Goal: Task Accomplishment & Management: Manage account settings

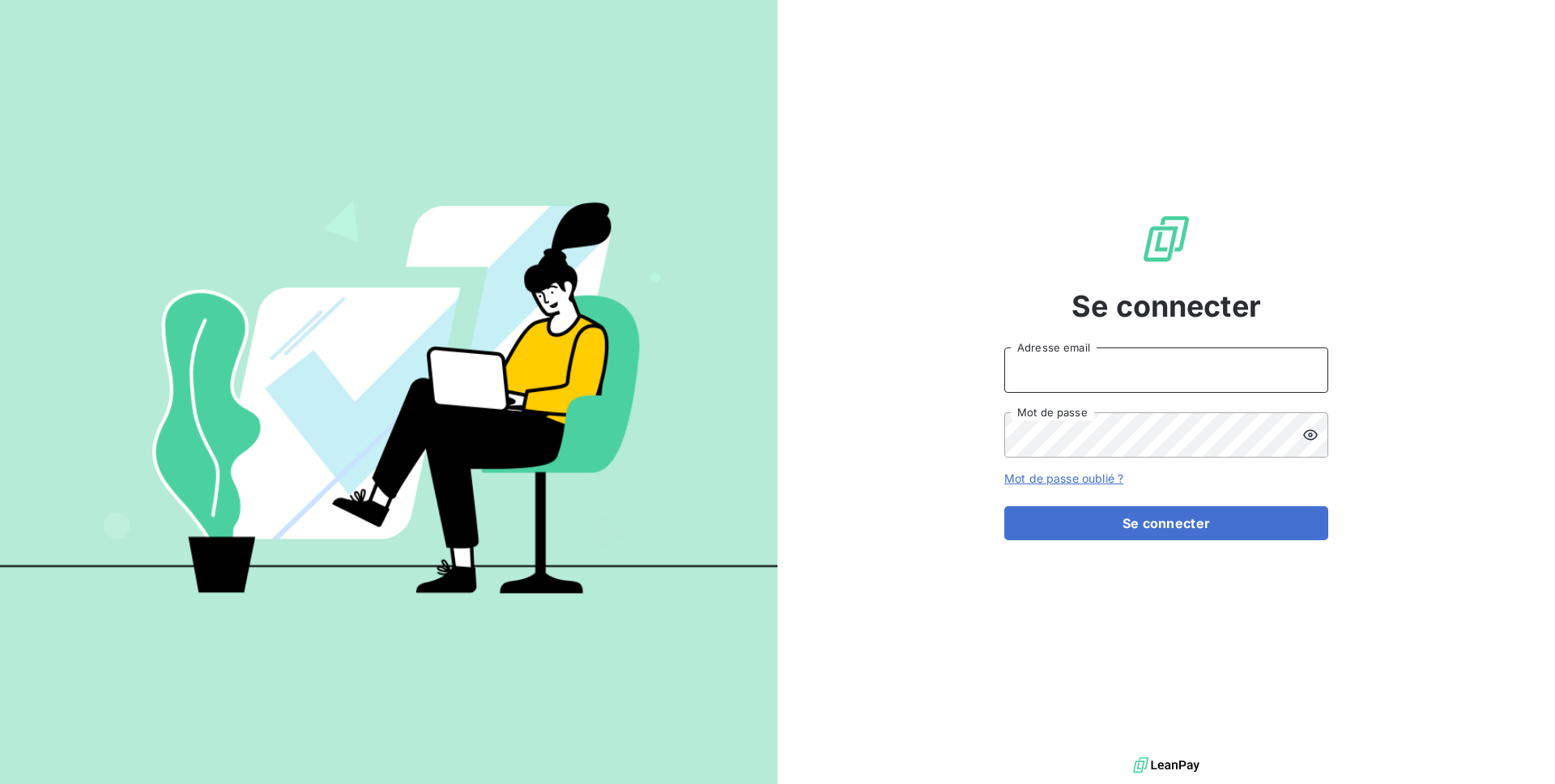
click at [1051, 370] on input "Adresse email" at bounding box center [1165, 370] width 324 height 45
type input "admin@bersay"
click at [1004, 506] on button "Se connecter" at bounding box center [1165, 523] width 324 height 34
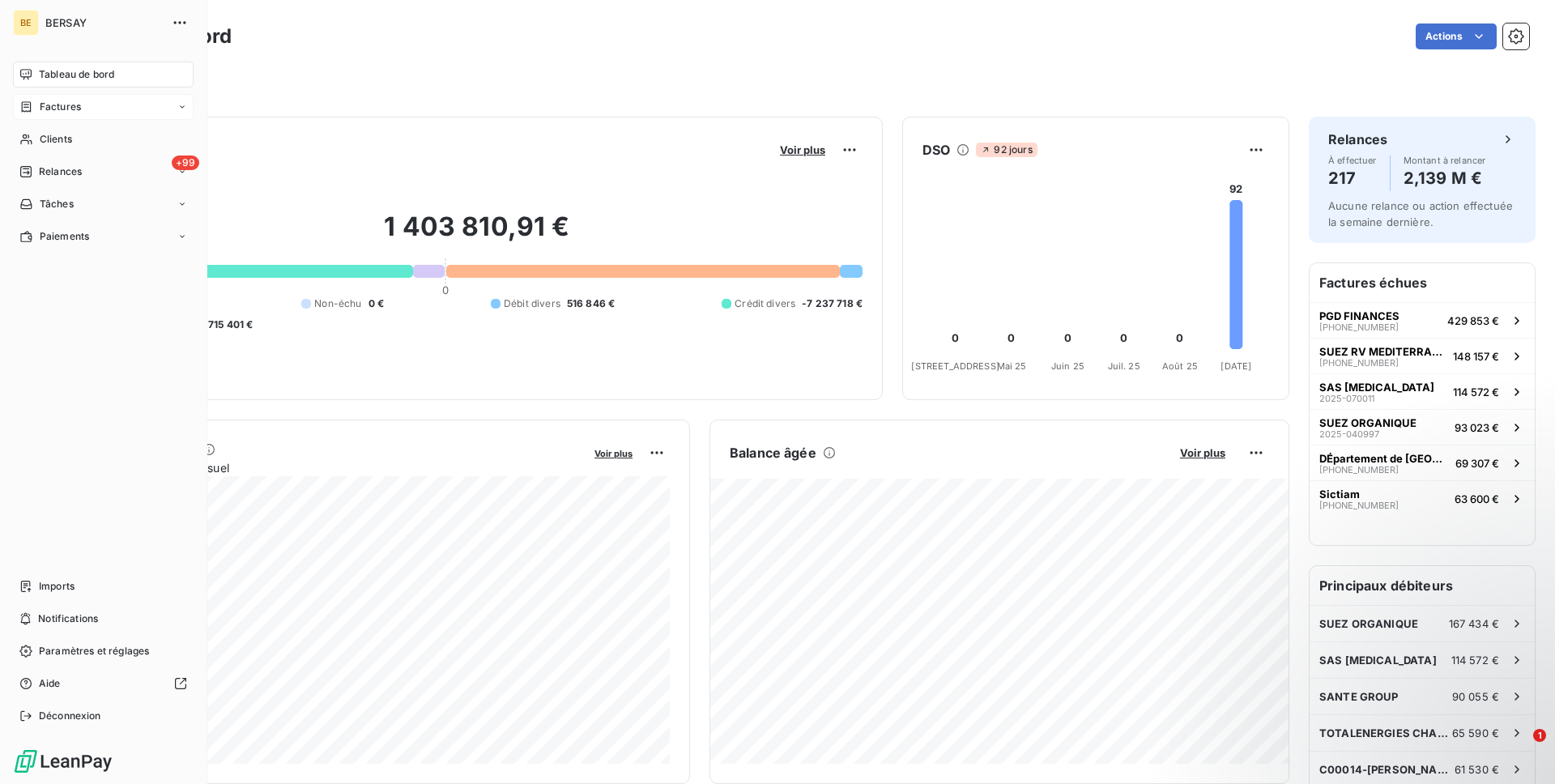
click at [31, 100] on icon at bounding box center [26, 107] width 14 height 13
click at [72, 142] on span "Factures" at bounding box center [59, 139] width 42 height 14
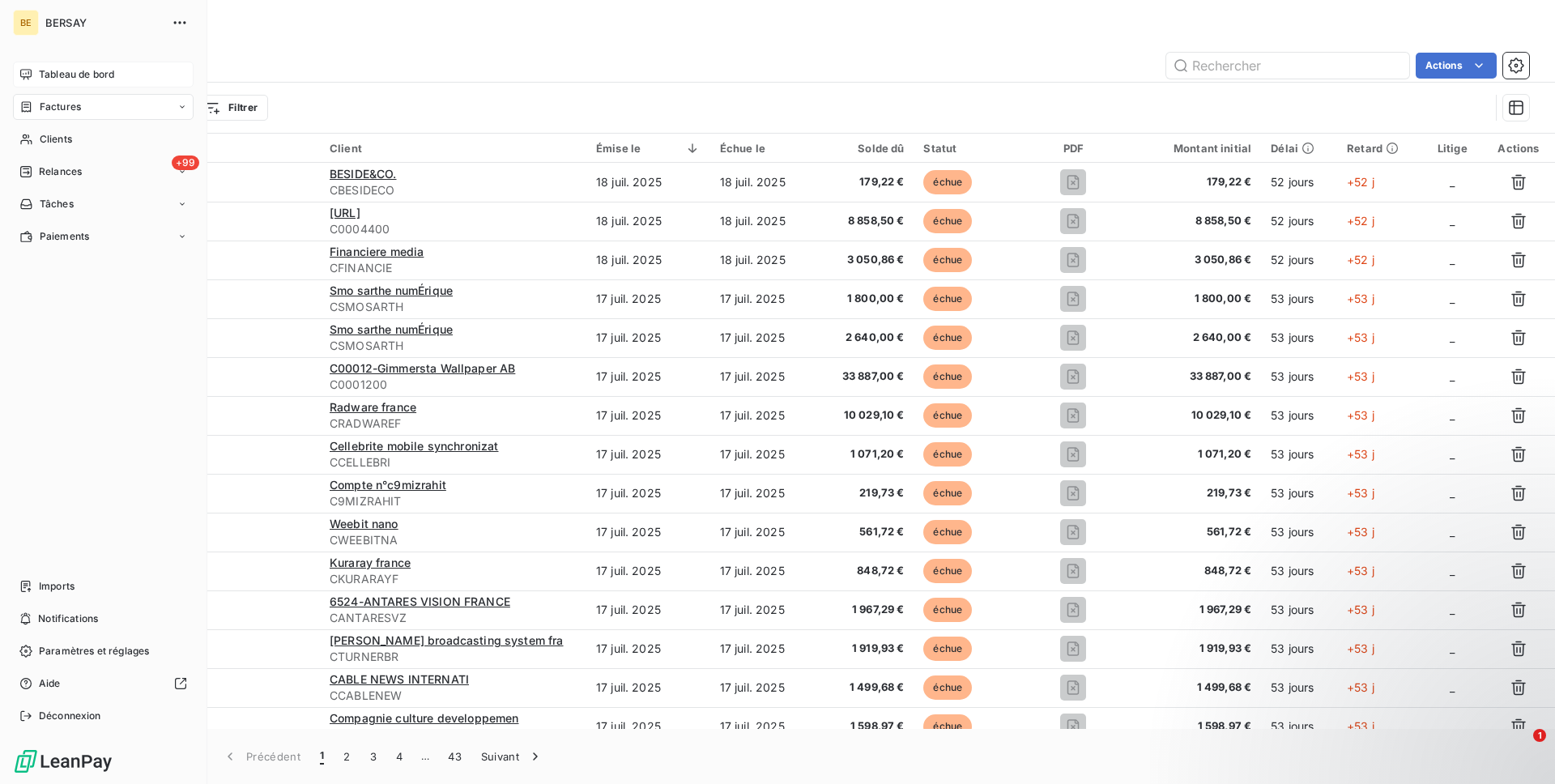
click at [48, 71] on span "Tableau de bord" at bounding box center [76, 74] width 75 height 14
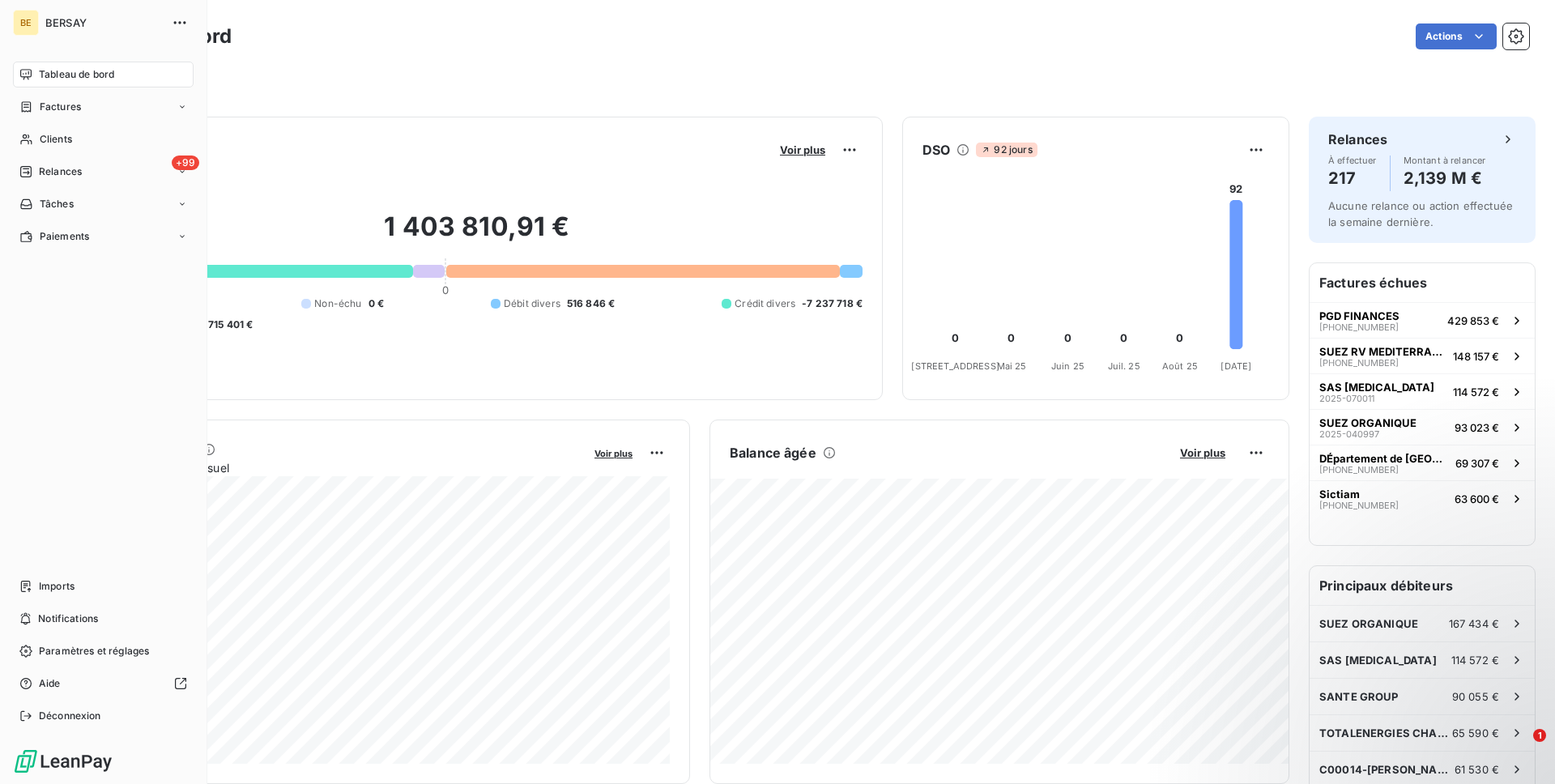
click at [68, 736] on div "BE BERSAY Tableau de bord Factures Clients +99 Relances Tâches Paiements Import…" at bounding box center [104, 392] width 208 height 784
click at [92, 723] on div "Déconnexion" at bounding box center [103, 715] width 180 height 25
